Goal: Find specific page/section: Find specific page/section

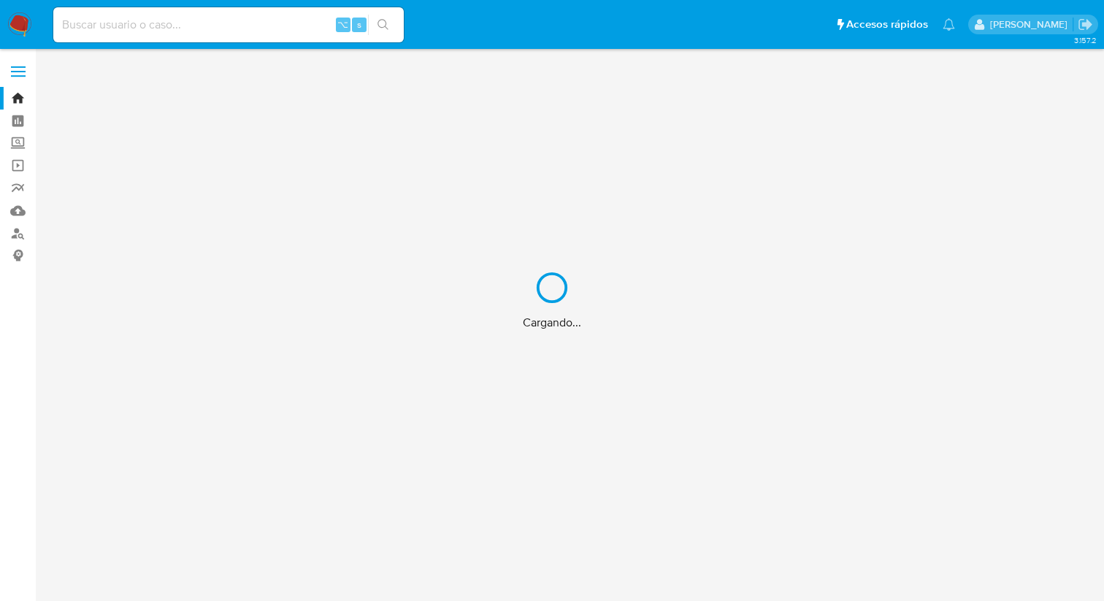
click at [254, 33] on div "Cargando..." at bounding box center [552, 300] width 1104 height 601
click at [218, 18] on div "Cargando..." at bounding box center [552, 300] width 1104 height 601
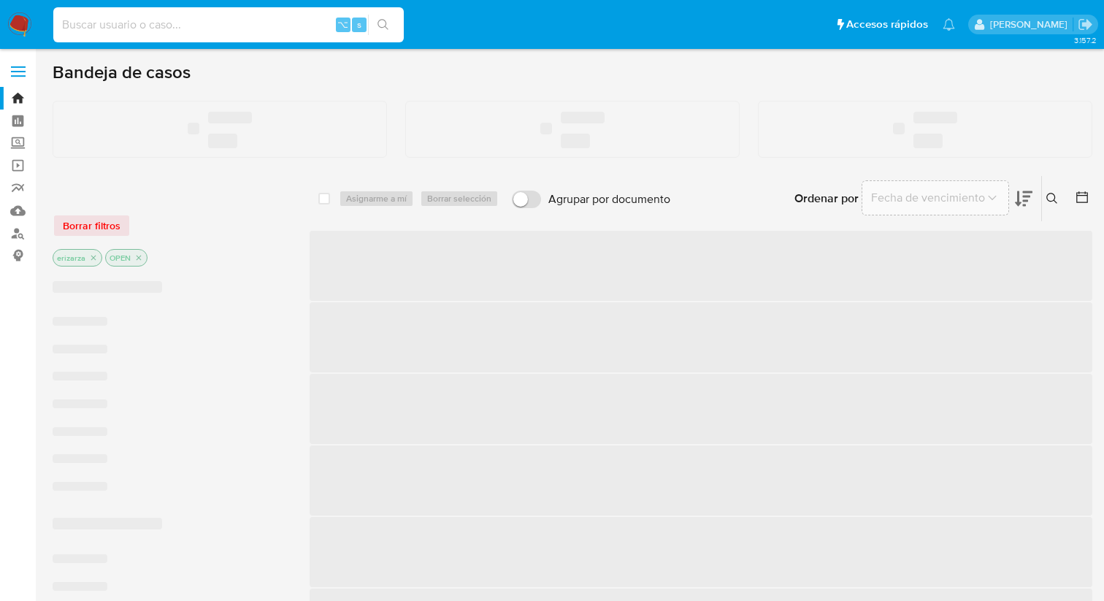
click at [148, 22] on input at bounding box center [228, 24] width 350 height 19
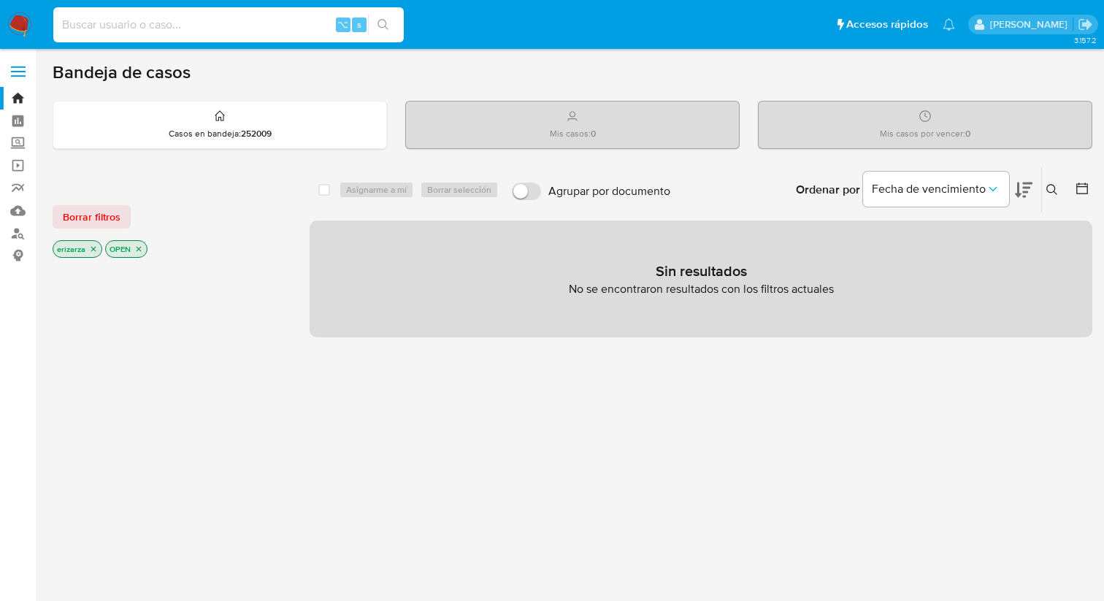
paste input "50548419"
type input "50548419"
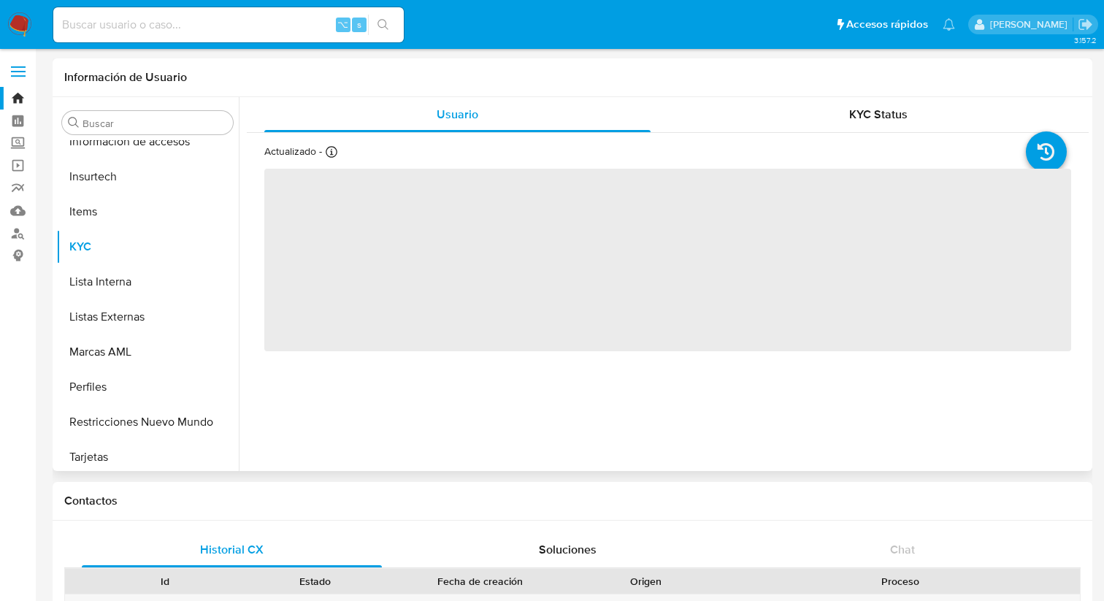
scroll to position [617, 0]
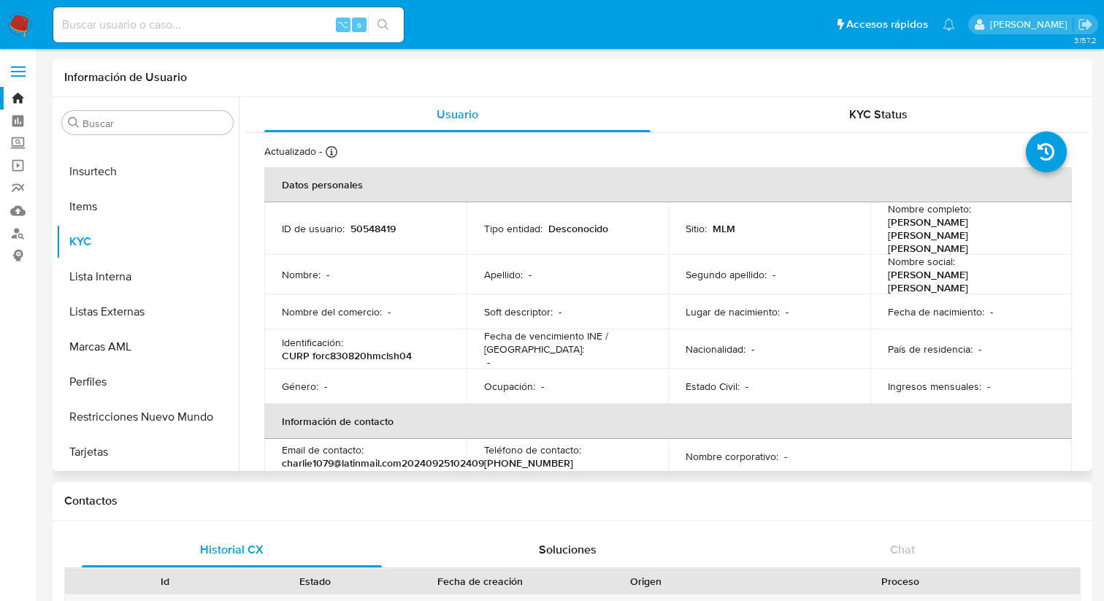
select select "10"
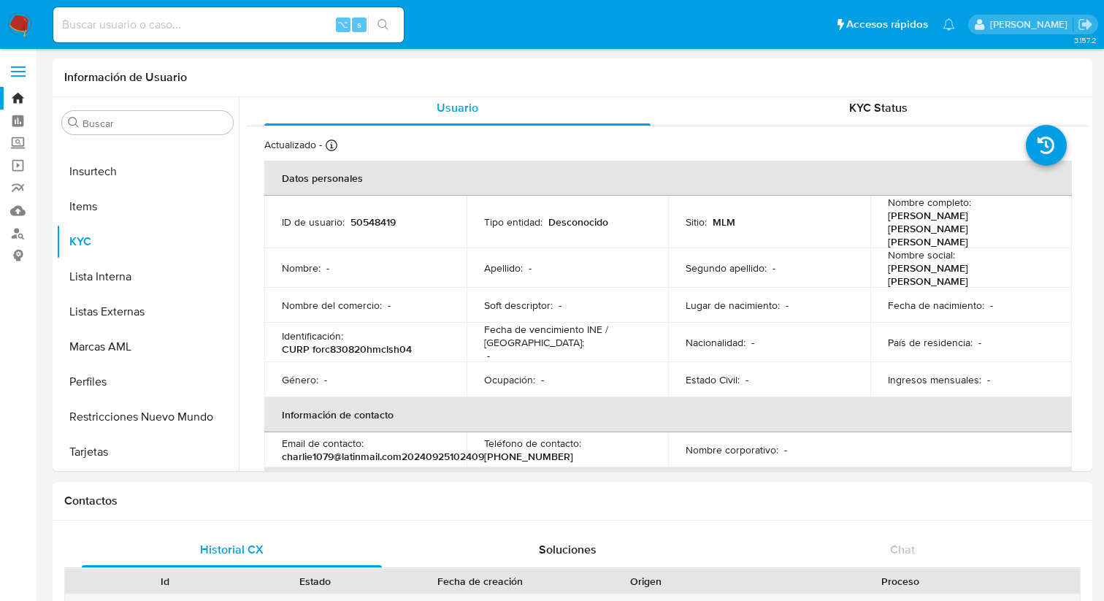
scroll to position [0, 0]
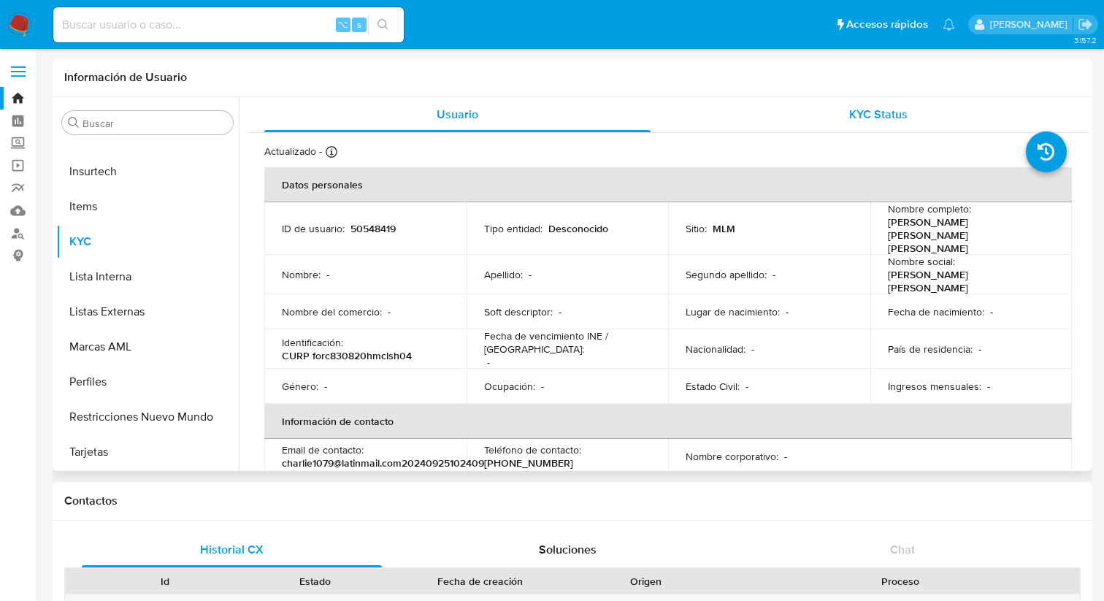
click at [809, 118] on div "KYC Status" at bounding box center [879, 114] width 386 height 35
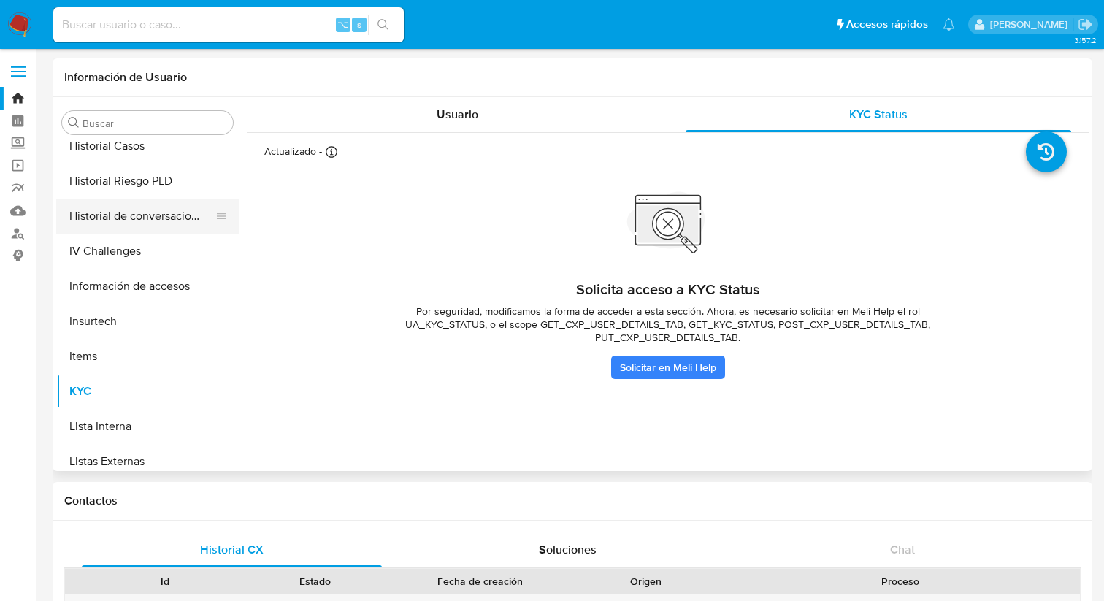
scroll to position [526, 0]
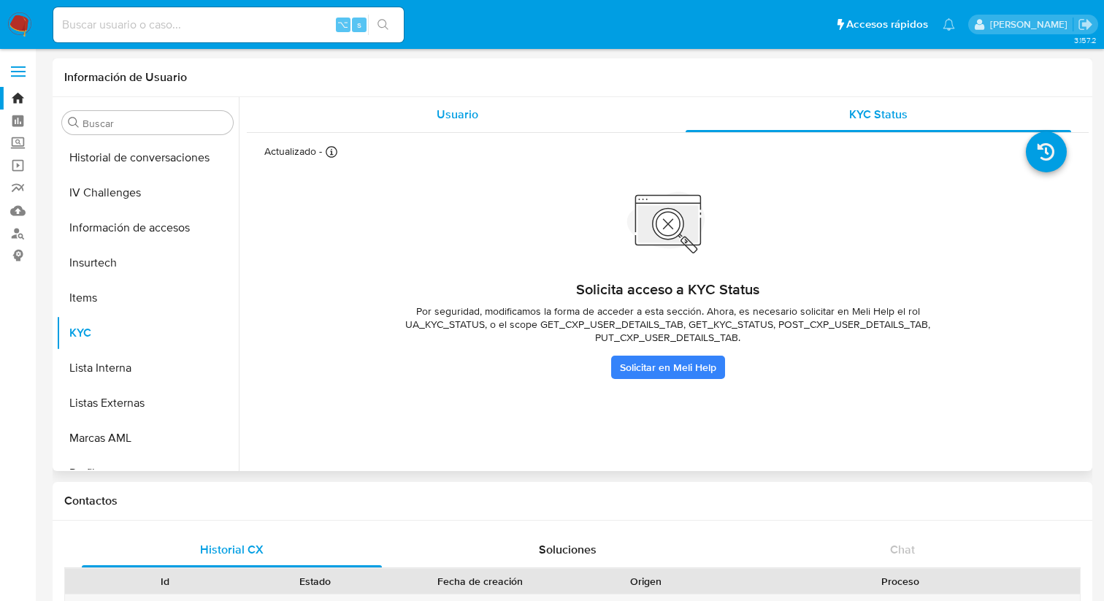
click at [442, 115] on span "Usuario" at bounding box center [458, 114] width 42 height 17
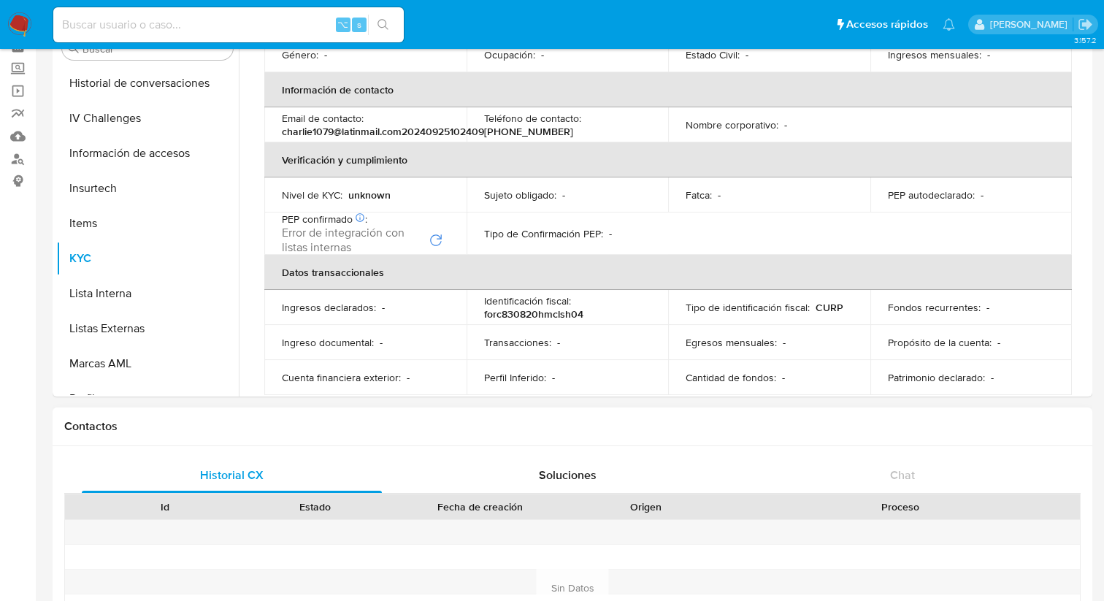
scroll to position [0, 0]
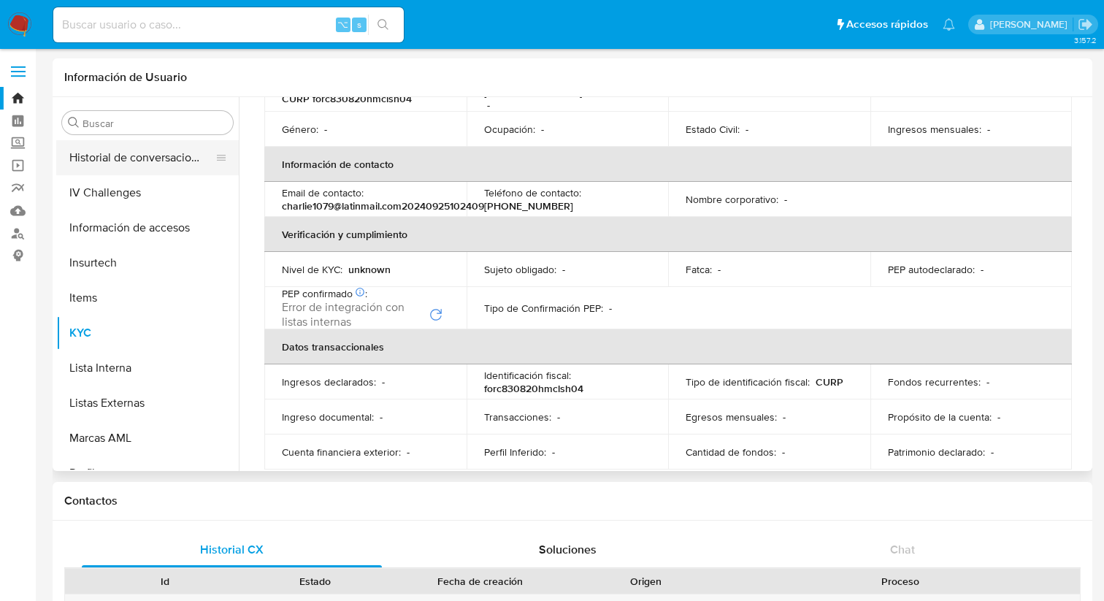
click at [152, 161] on button "Historial de conversaciones" at bounding box center [141, 157] width 171 height 35
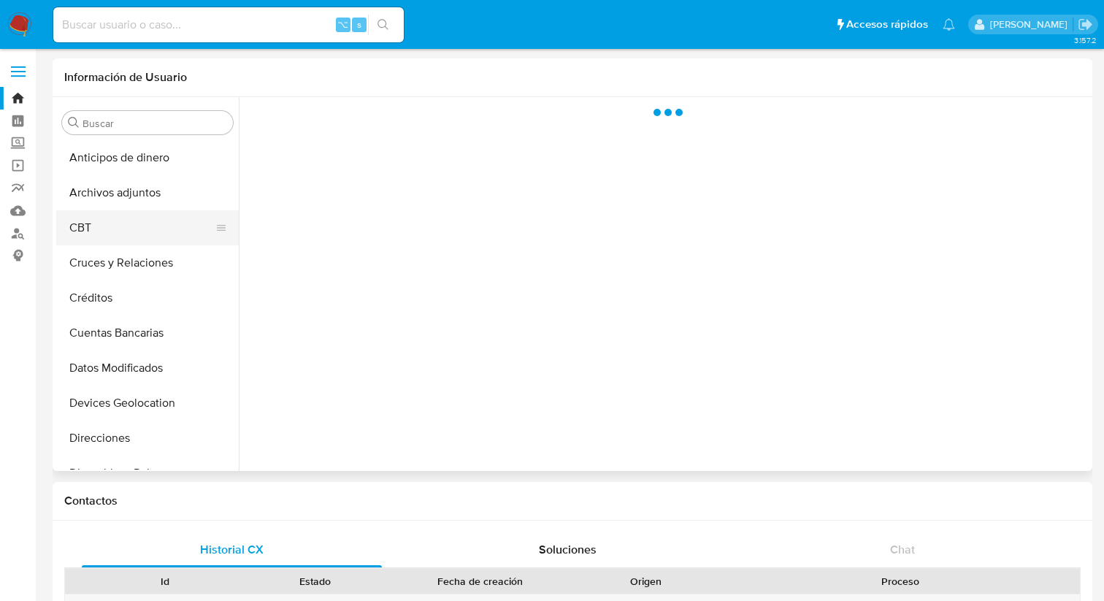
click at [119, 232] on button "CBT" at bounding box center [141, 227] width 171 height 35
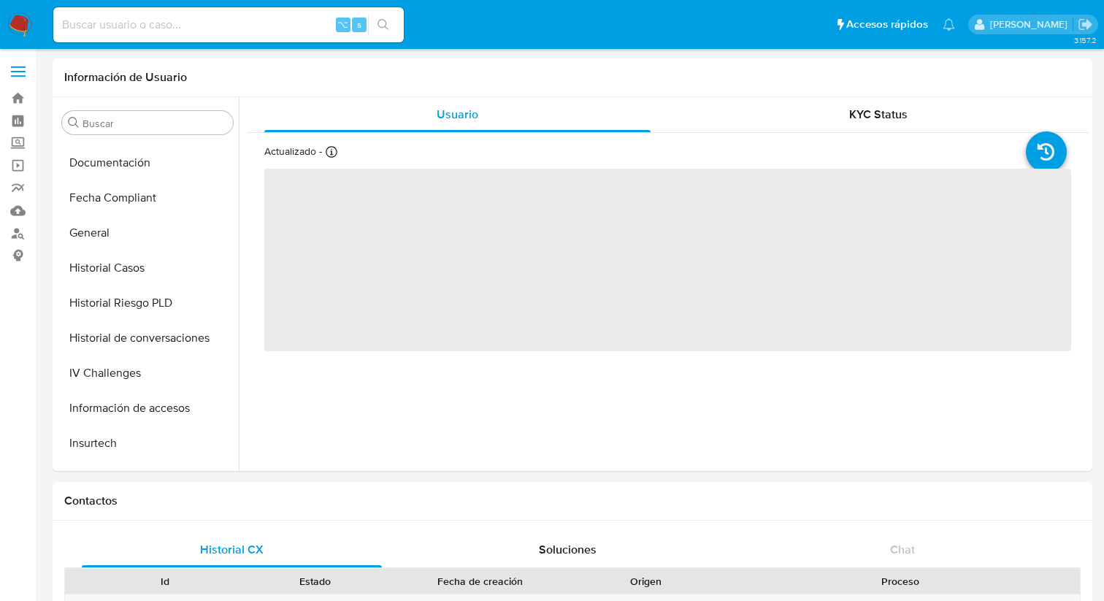
scroll to position [465, 0]
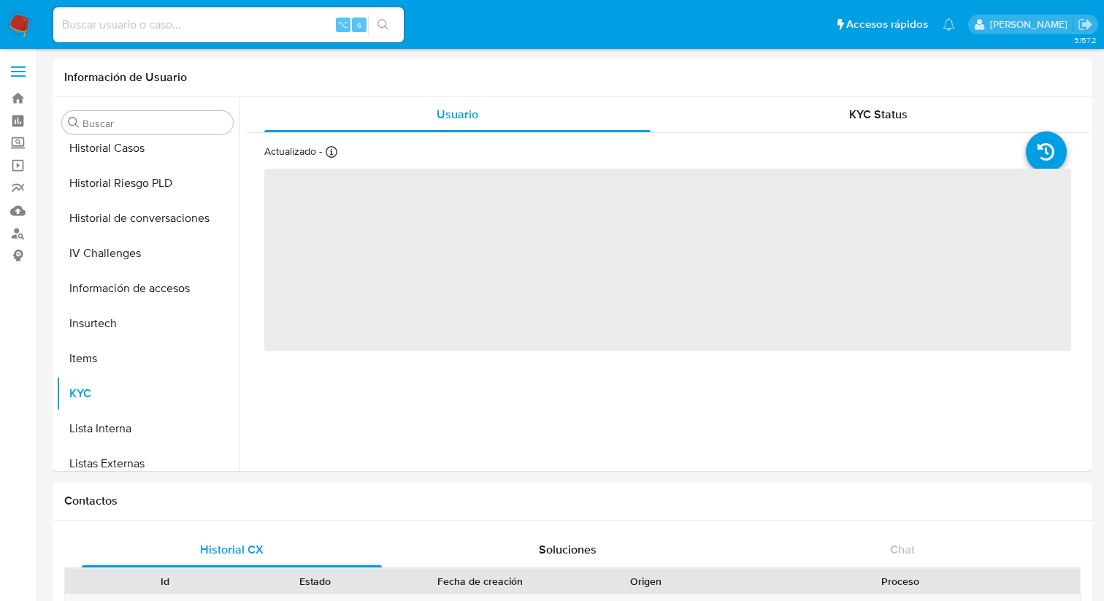
select select "10"
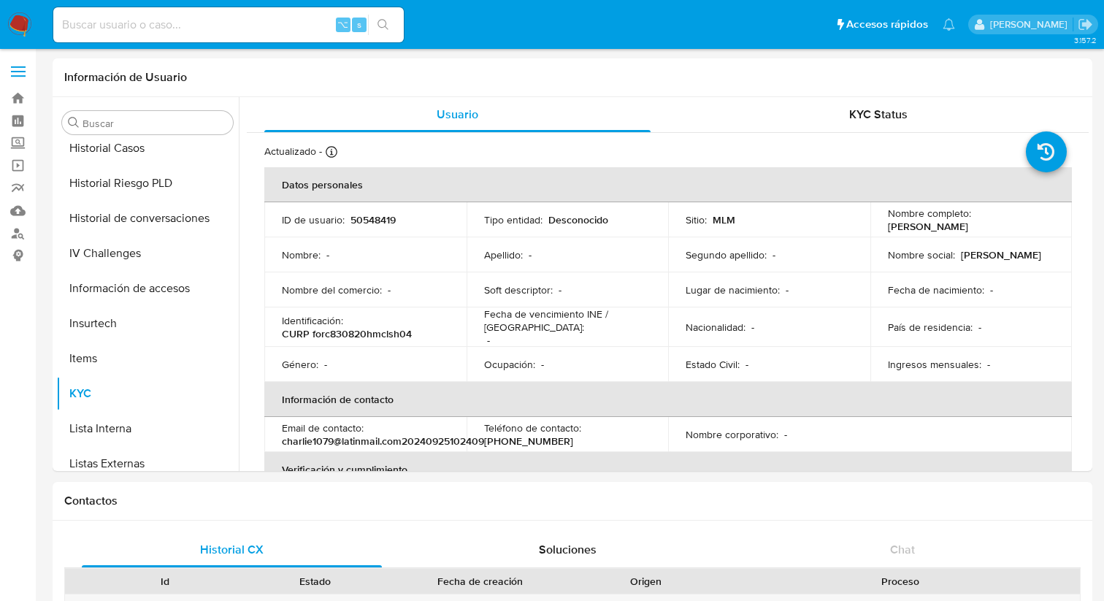
scroll to position [617, 0]
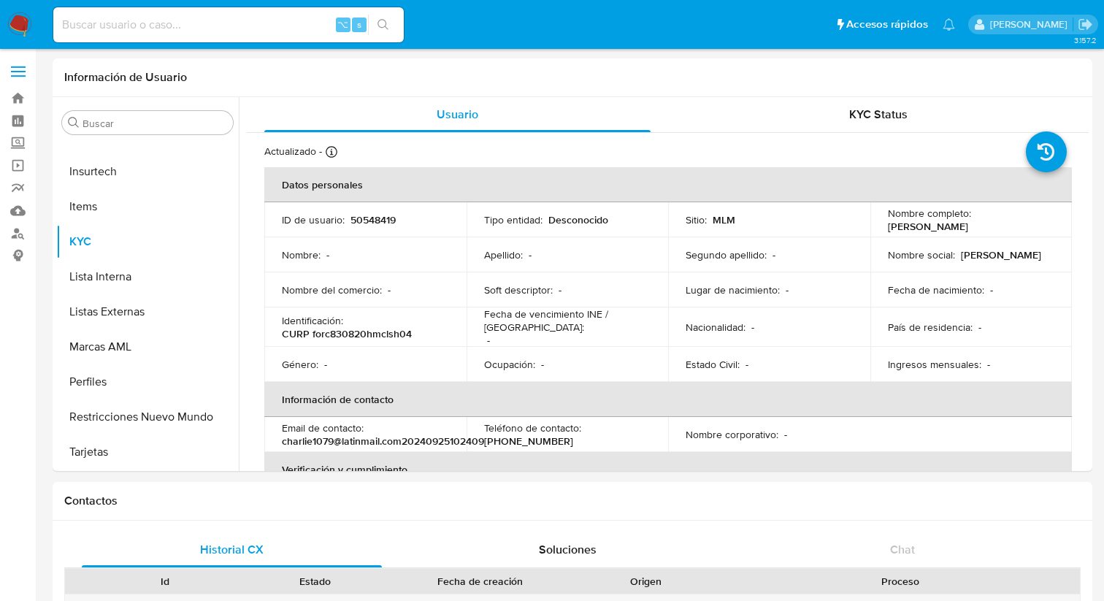
click at [193, 19] on input at bounding box center [228, 24] width 350 height 19
paste input "2378276853"
type input "2378276853"
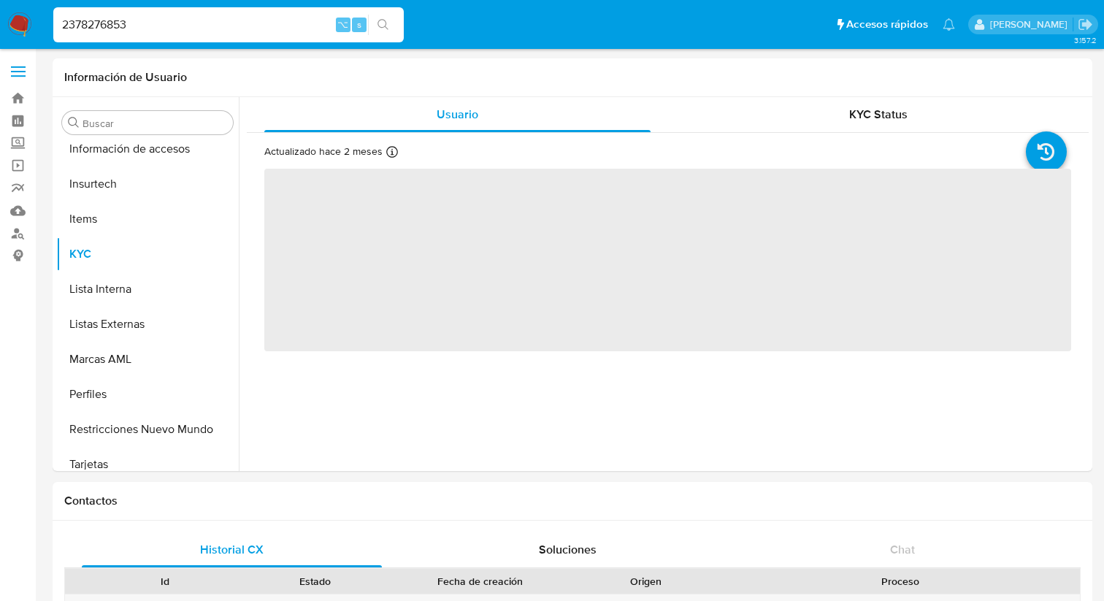
scroll to position [617, 0]
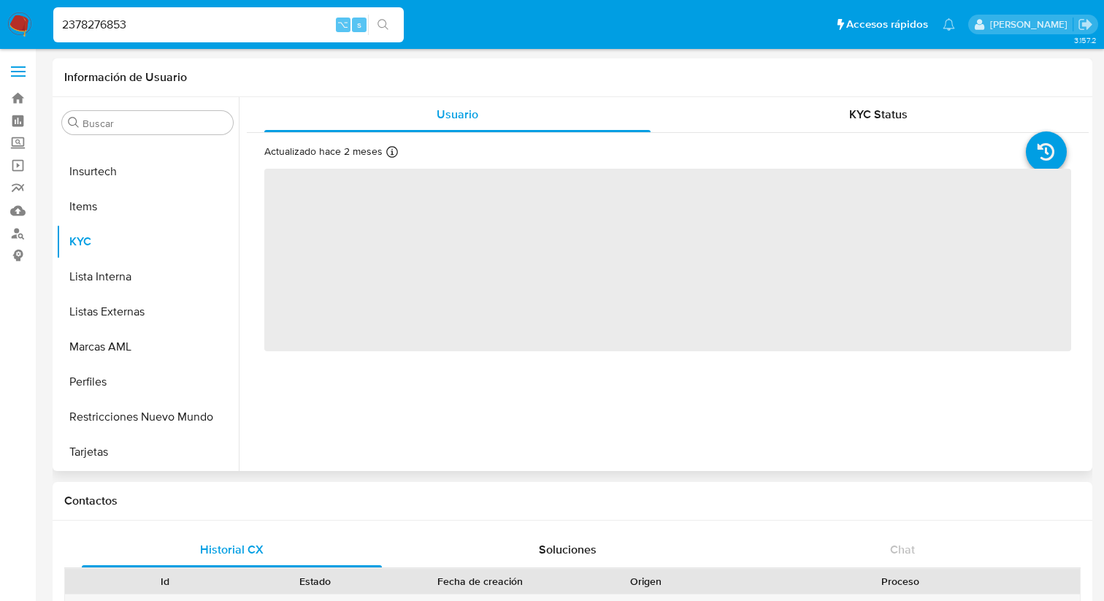
select select "10"
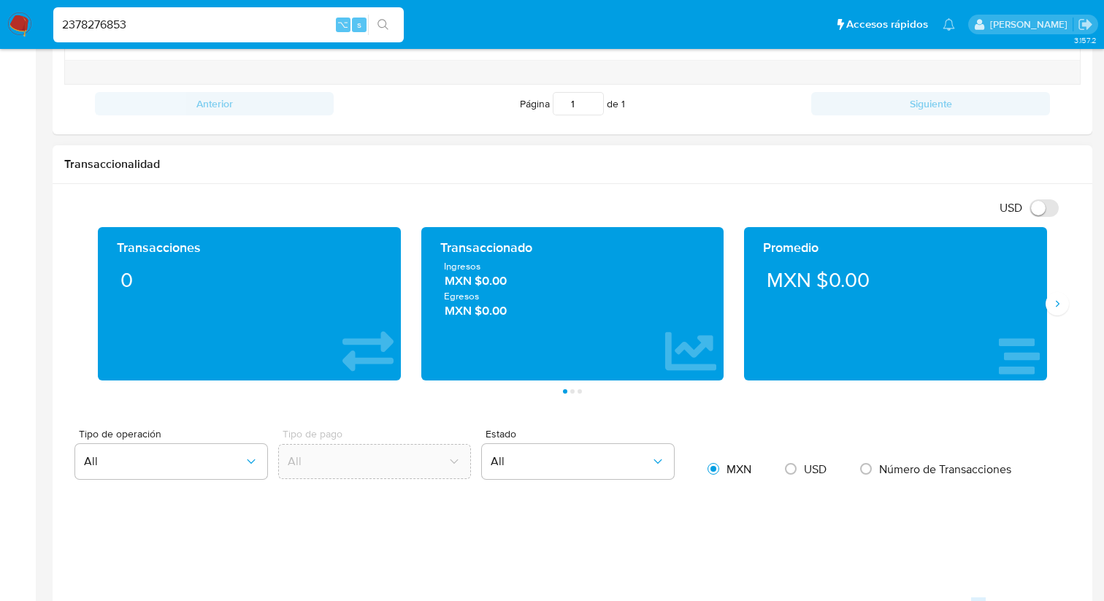
scroll to position [0, 0]
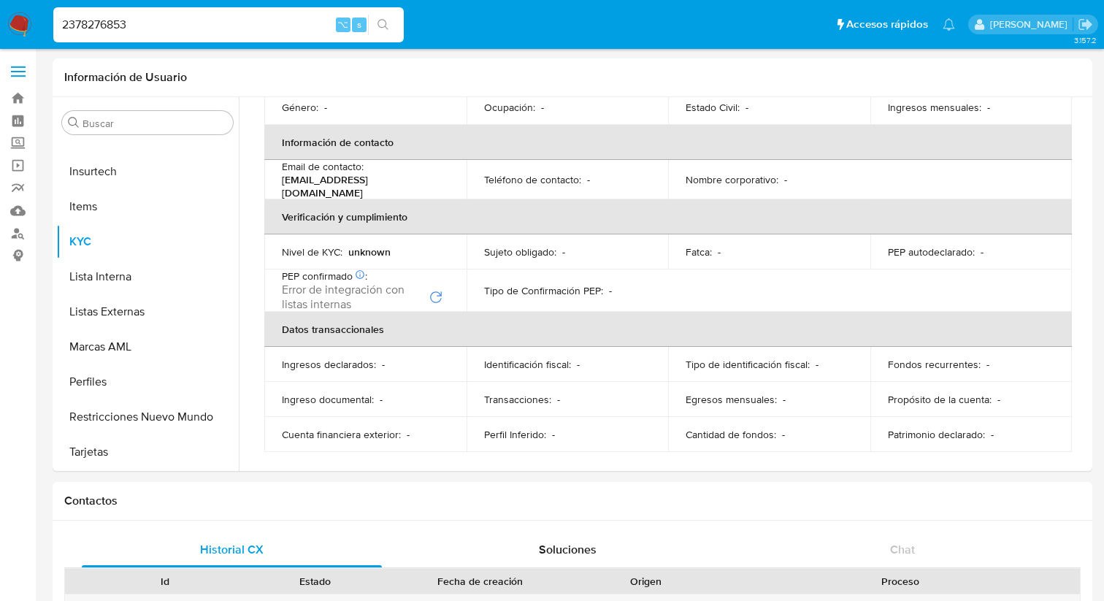
click at [146, 27] on input "2378276853" at bounding box center [228, 24] width 350 height 19
drag, startPoint x: 145, startPoint y: 26, endPoint x: 31, endPoint y: 5, distance: 116.4
click at [31, 5] on nav "Pausado Ver notificaciones 2378276853 ⌥ s Accesos rápidos Presiona las siguient…" at bounding box center [552, 24] width 1104 height 49
paste input "400382178"
type input "400382178"
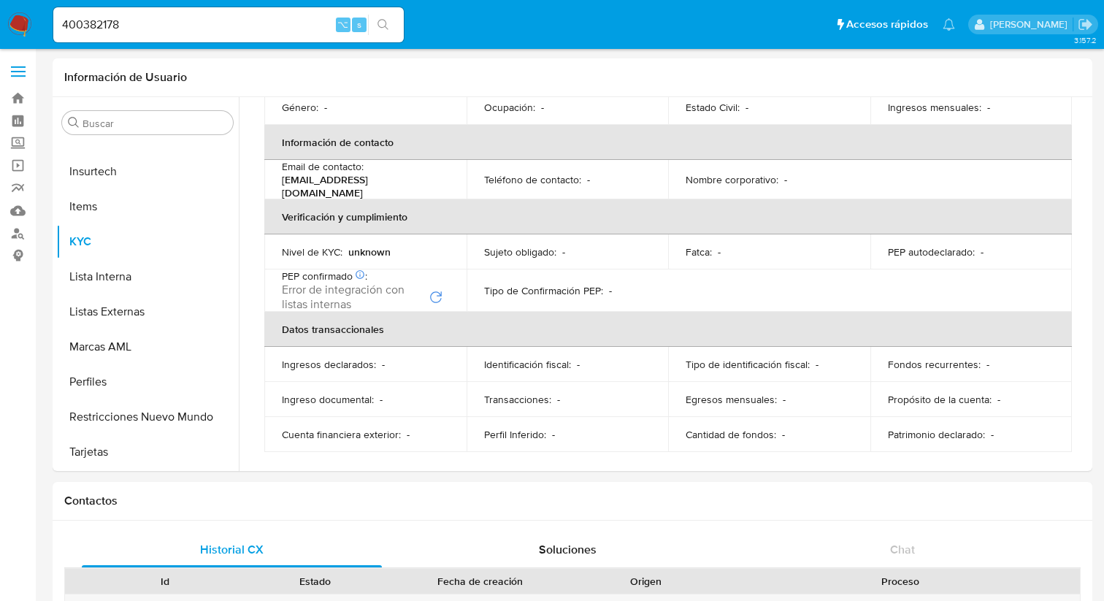
click at [391, 21] on button "search-icon" at bounding box center [383, 25] width 30 height 20
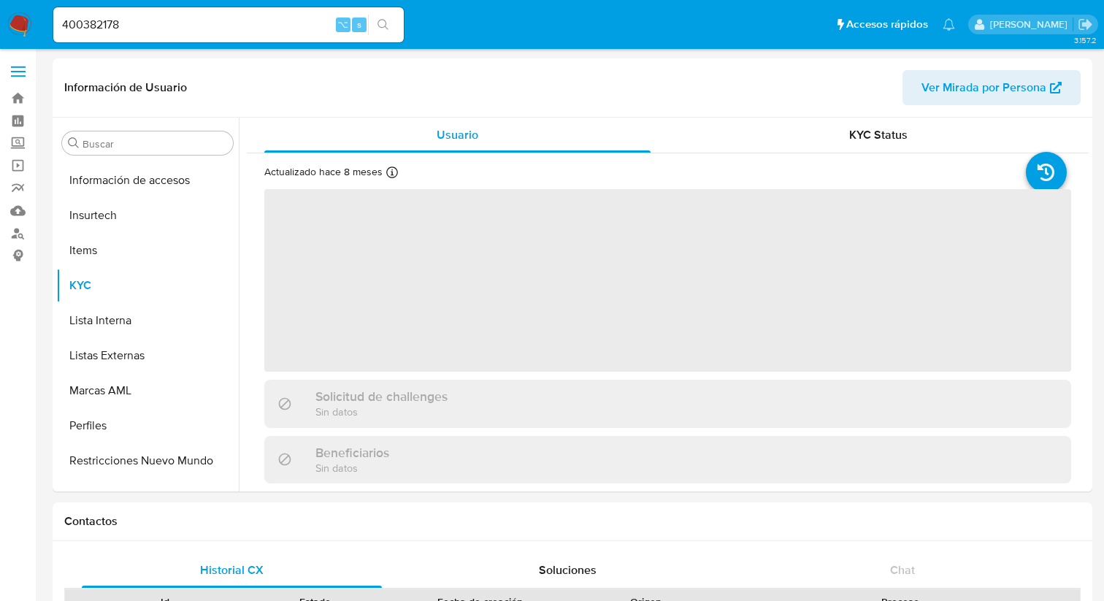
scroll to position [617, 0]
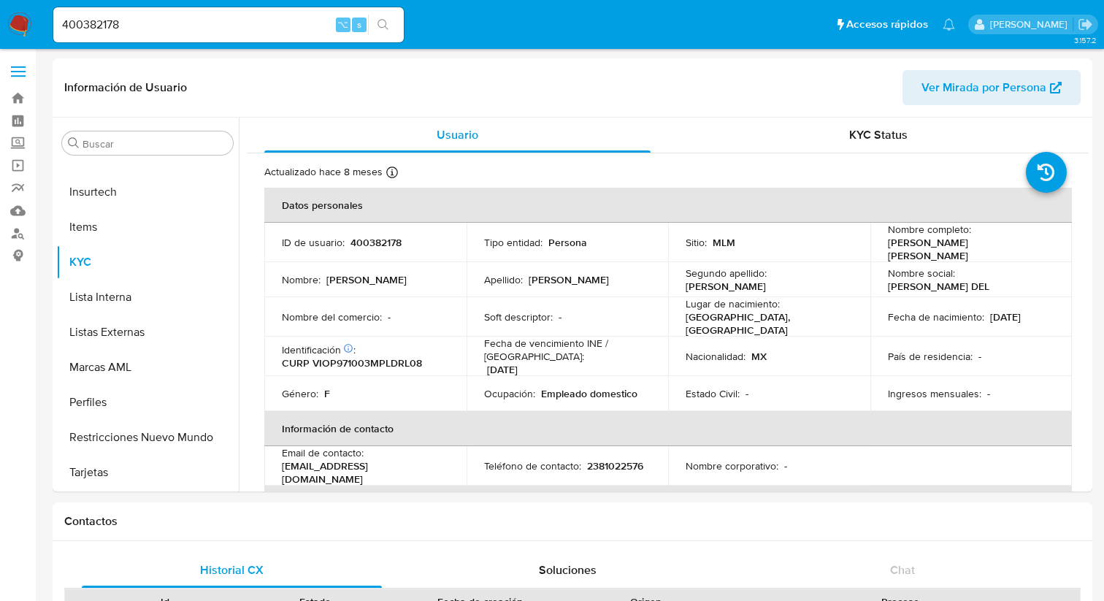
select select "10"
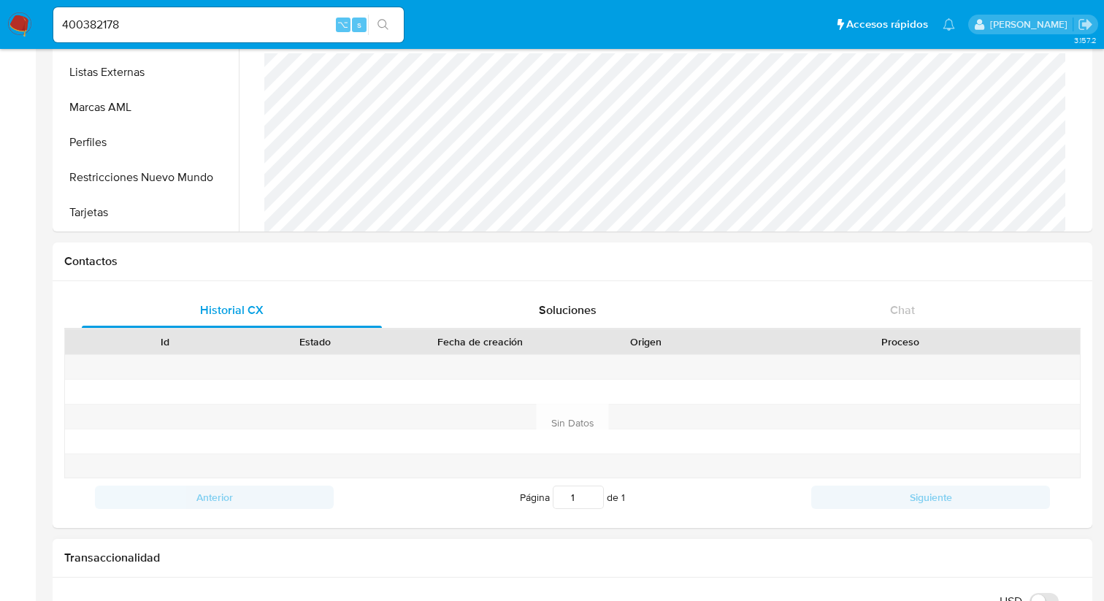
scroll to position [0, 0]
